Goal: Task Accomplishment & Management: Manage account settings

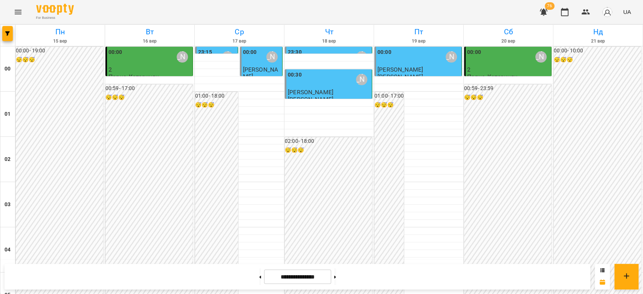
scroll to position [720, 0]
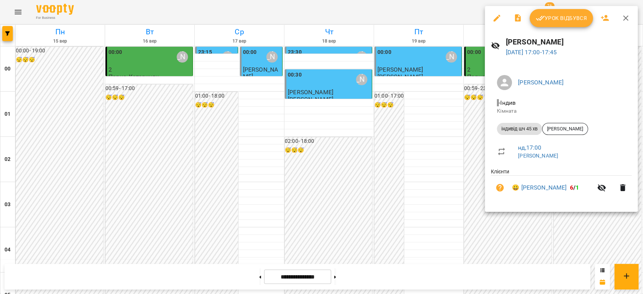
click at [560, 15] on span "Урок відбувся" at bounding box center [561, 18] width 51 height 9
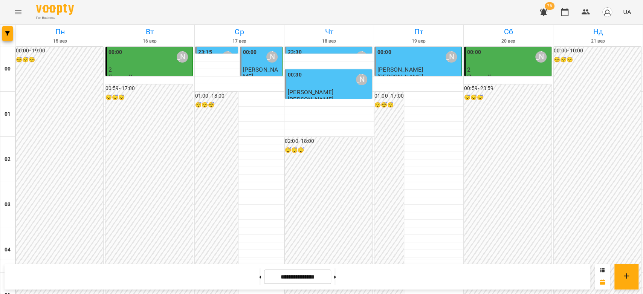
scroll to position [653, 0]
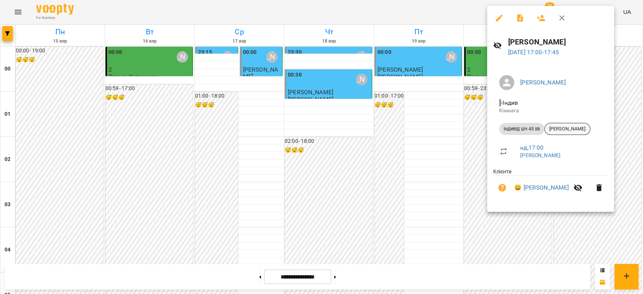
click at [563, 123] on div "[PERSON_NAME]" at bounding box center [567, 129] width 46 height 12
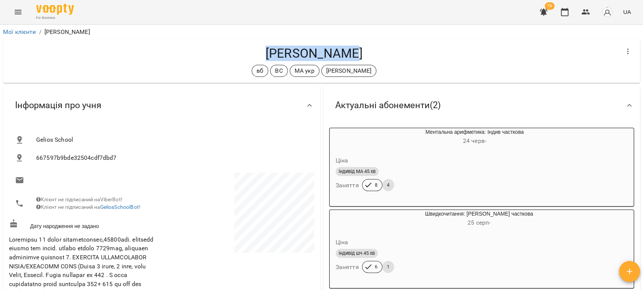
drag, startPoint x: 359, startPoint y: 52, endPoint x: 265, endPoint y: 56, distance: 94.3
click at [265, 56] on h4 "[PERSON_NAME]" at bounding box center [314, 53] width 610 height 15
copy h4 "[PERSON_NAME]"
